Goal: Book appointment/travel/reservation

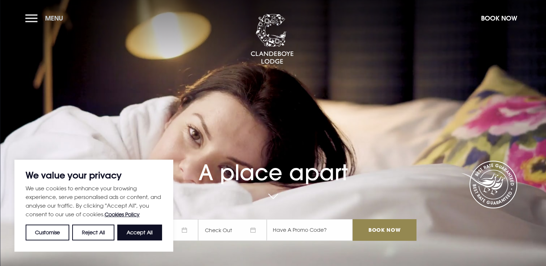
click at [38, 19] on button "Menu" at bounding box center [46, 18] width 42 height 16
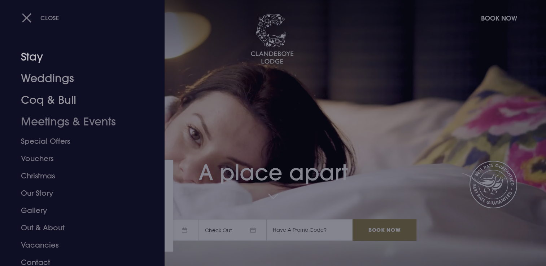
drag, startPoint x: 40, startPoint y: 78, endPoint x: 417, endPoint y: 131, distance: 380.5
click at [40, 78] on link "Weddings" at bounding box center [78, 79] width 114 height 22
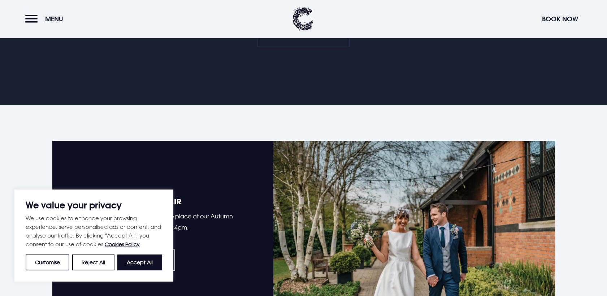
scroll to position [441, 0]
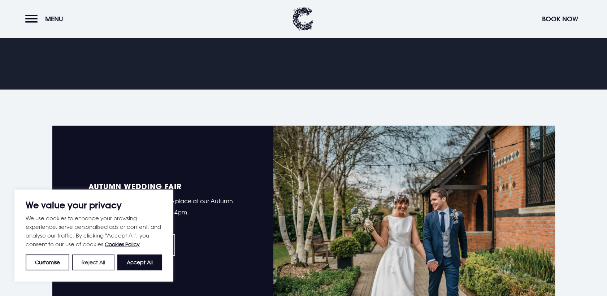
click at [87, 262] on button "Reject All" at bounding box center [93, 262] width 42 height 16
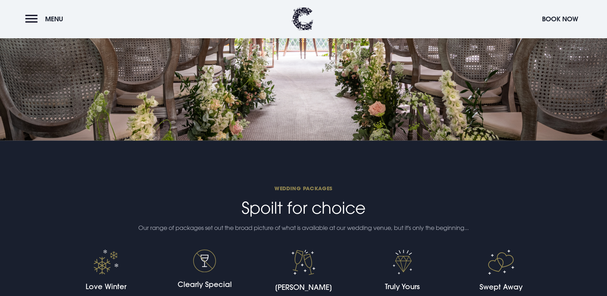
scroll to position [1644, 0]
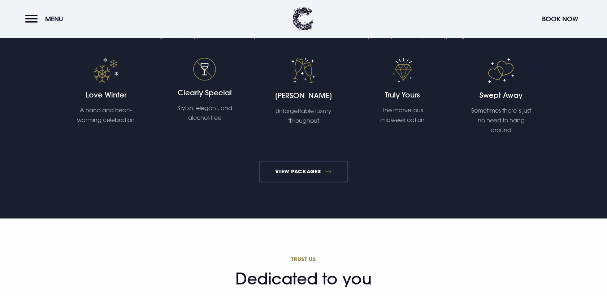
click at [309, 167] on link "View Packages" at bounding box center [303, 172] width 89 height 22
